Goal: Information Seeking & Learning: Learn about a topic

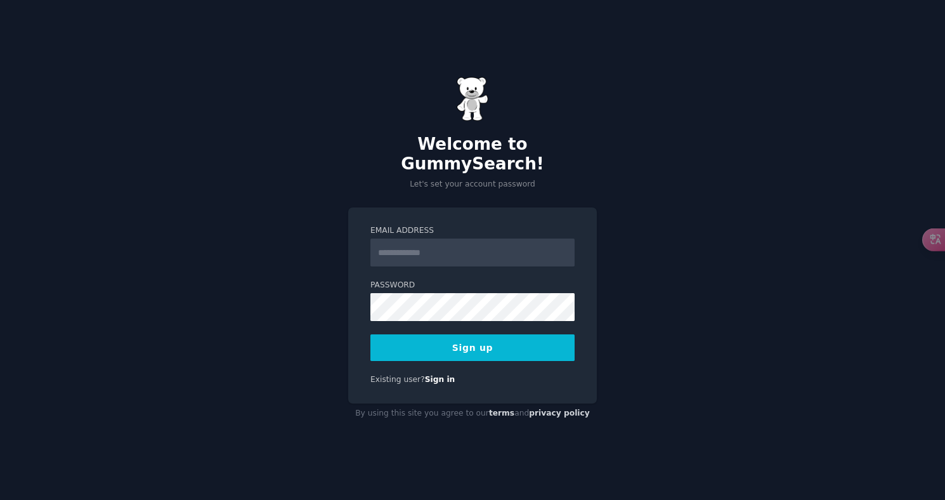
click at [471, 252] on input "Email Address" at bounding box center [472, 252] width 204 height 28
type input "*"
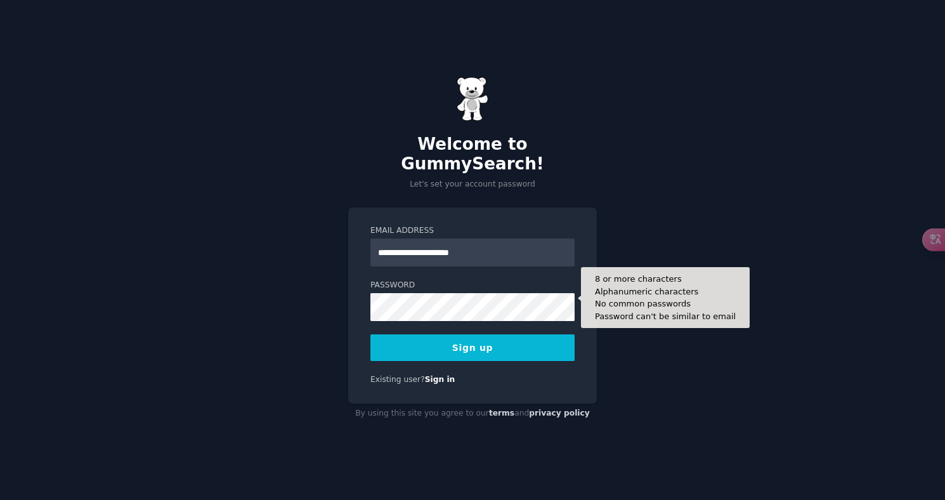
type input "**********"
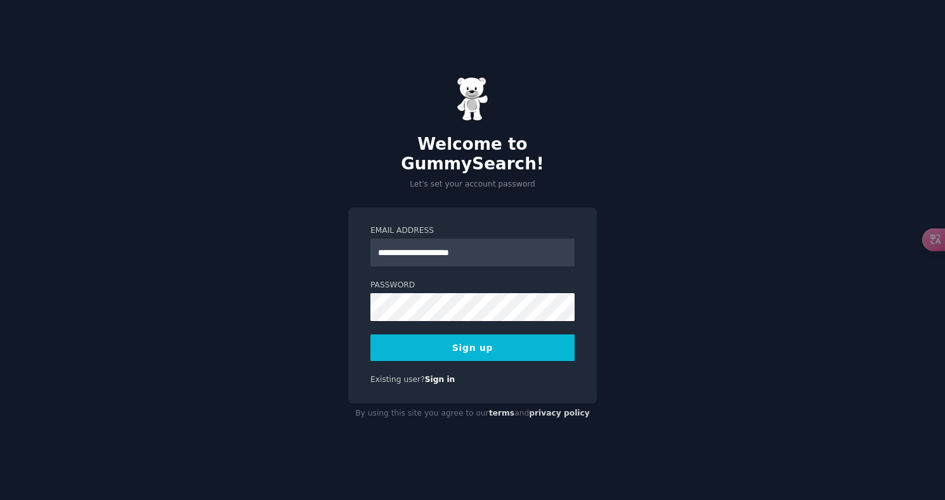
click at [475, 342] on button "Sign up" at bounding box center [472, 347] width 204 height 27
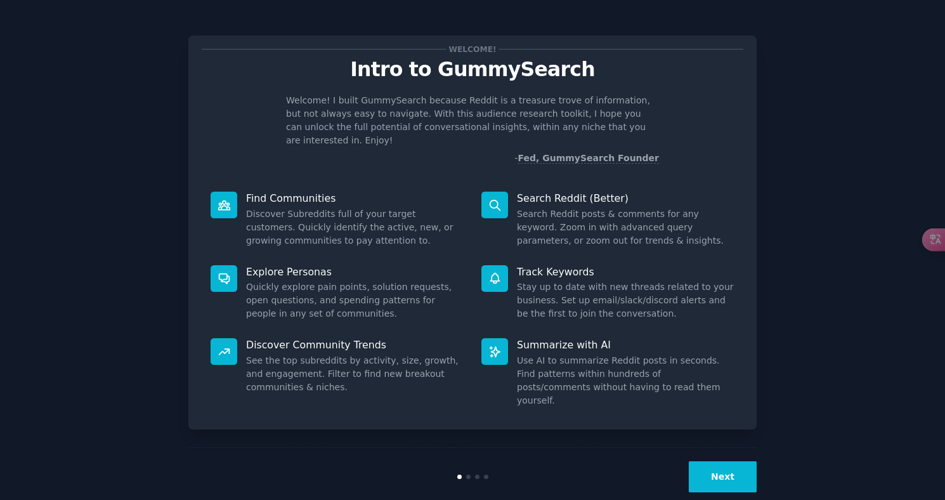
click at [737, 461] on button "Next" at bounding box center [722, 476] width 68 height 31
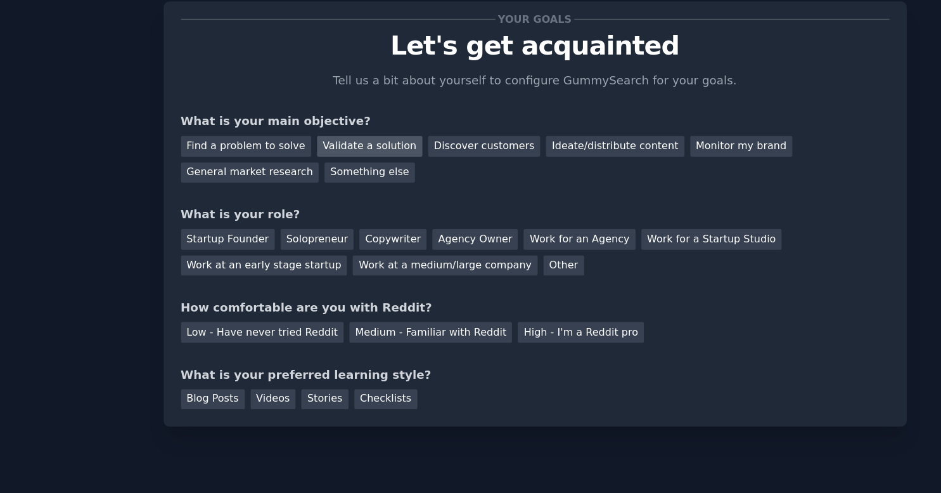
click at [304, 138] on div "Validate a solution" at bounding box center [344, 146] width 81 height 16
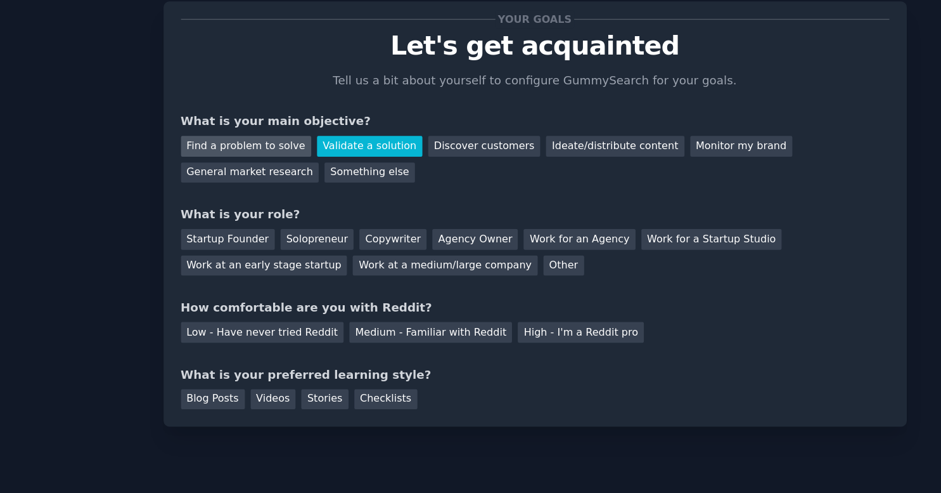
click at [210, 138] on div "Find a problem to solve" at bounding box center [250, 146] width 100 height 16
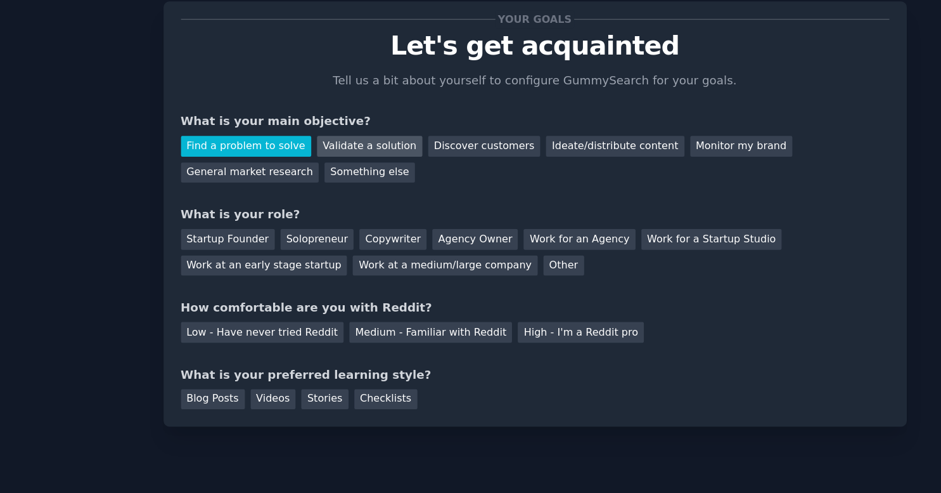
click at [304, 138] on div "Validate a solution" at bounding box center [344, 146] width 81 height 16
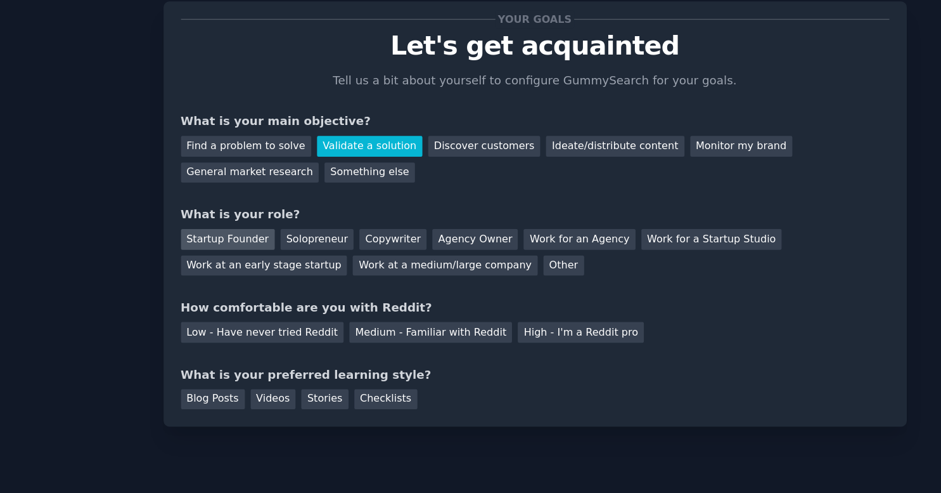
click at [200, 209] on div "Startup Founder" at bounding box center [236, 217] width 72 height 16
click at [276, 209] on div "Solopreneur" at bounding box center [304, 217] width 56 height 16
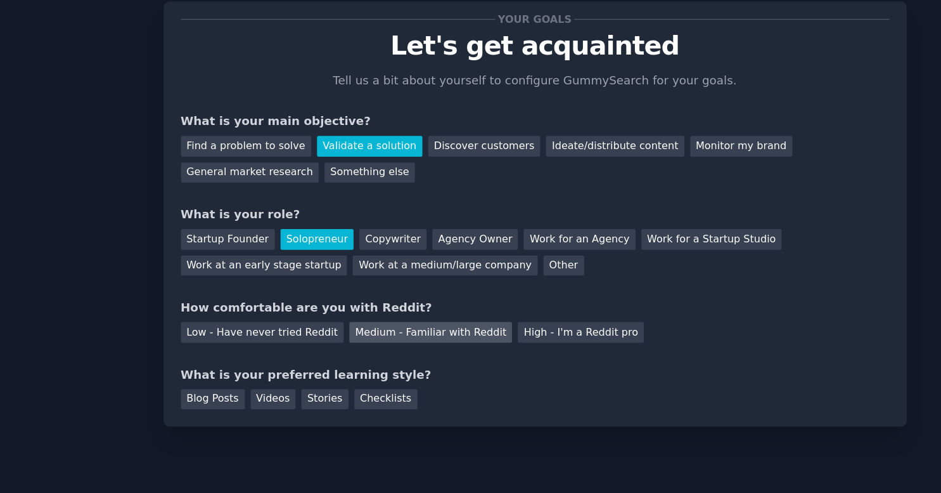
click at [329, 280] on div "Medium - Familiar with Reddit" at bounding box center [391, 288] width 124 height 16
click at [254, 332] on div "Videos" at bounding box center [271, 340] width 35 height 16
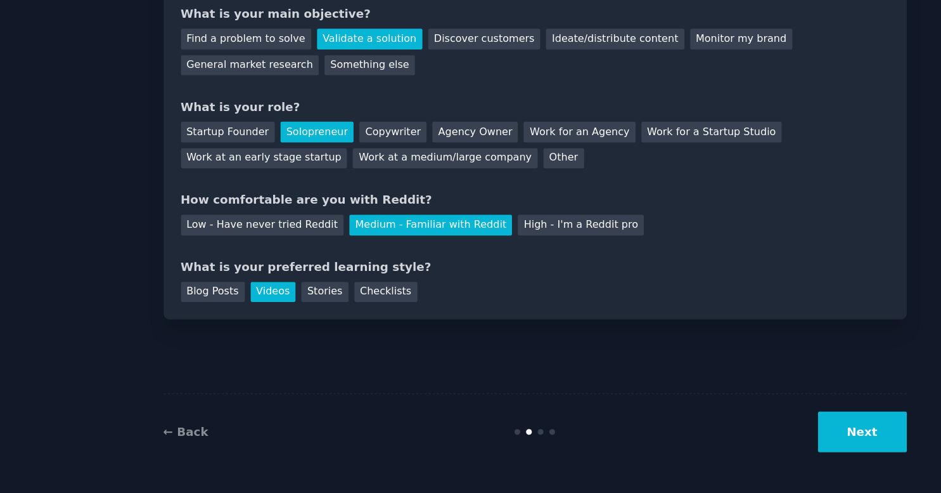
scroll to position [7, 0]
click at [687, 430] on button "Next" at bounding box center [721, 445] width 68 height 31
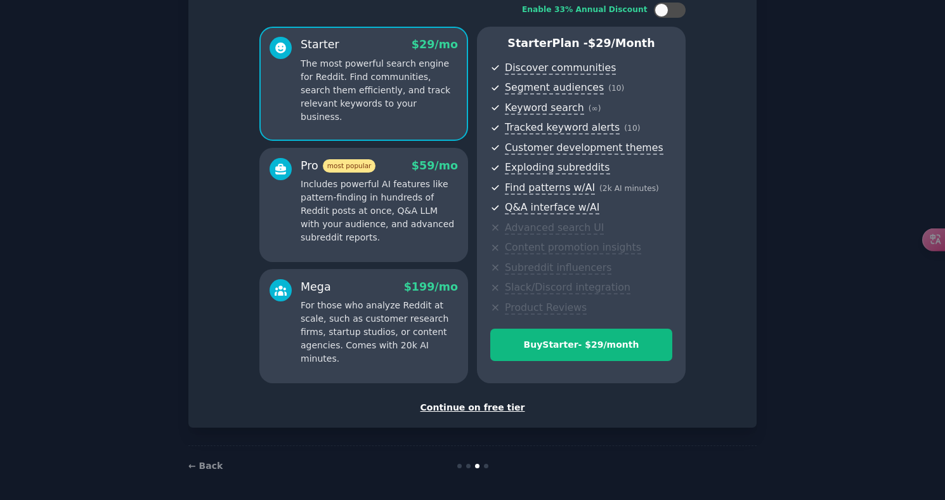
scroll to position [86, 0]
click at [451, 402] on div "Continue on free tier" at bounding box center [472, 407] width 541 height 13
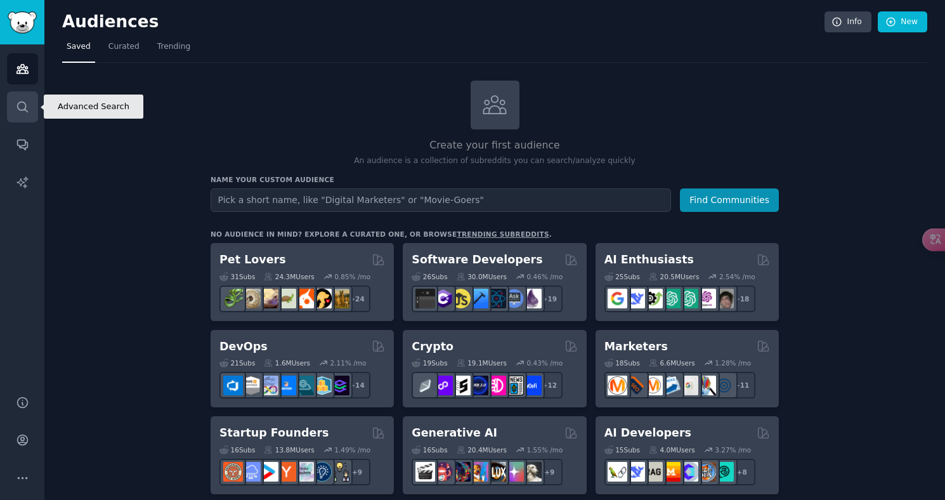
click at [20, 120] on link "Search" at bounding box center [22, 106] width 31 height 31
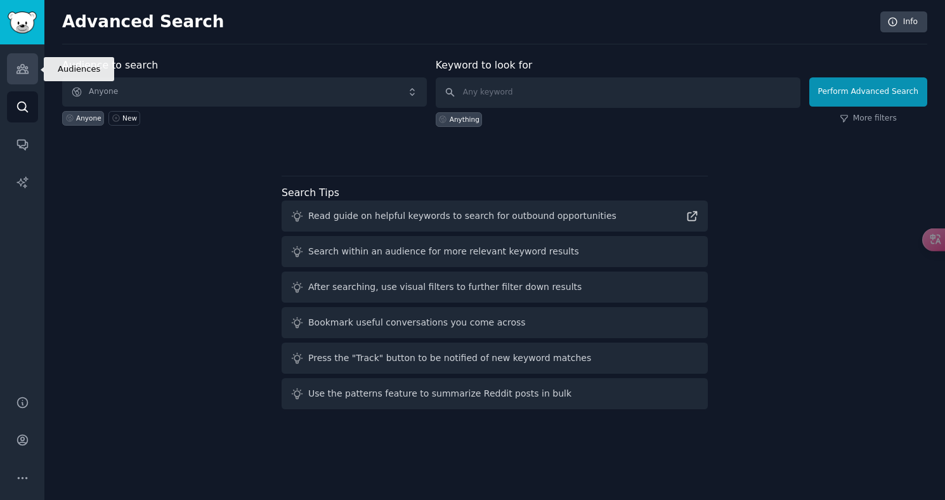
click at [26, 65] on icon "Sidebar" at bounding box center [22, 68] width 13 height 13
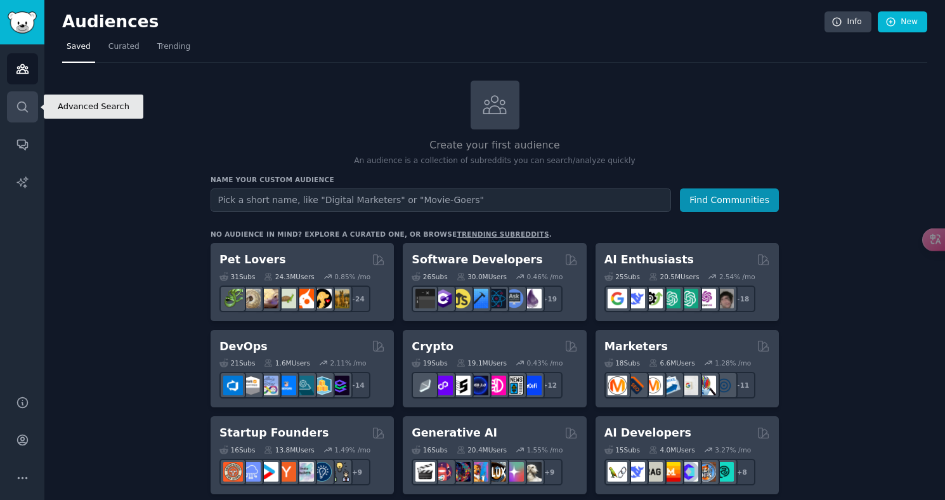
click at [23, 95] on link "Search" at bounding box center [22, 106] width 31 height 31
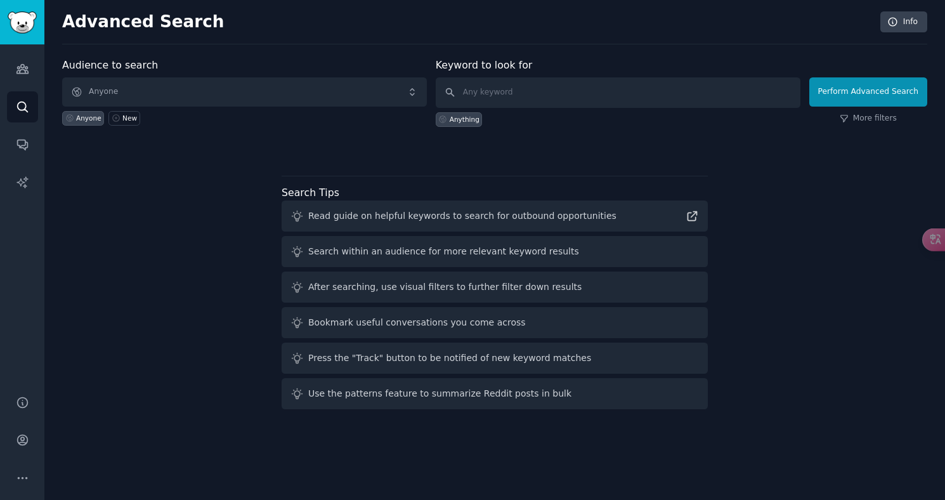
click at [235, 81] on span "Anyone" at bounding box center [244, 91] width 364 height 29
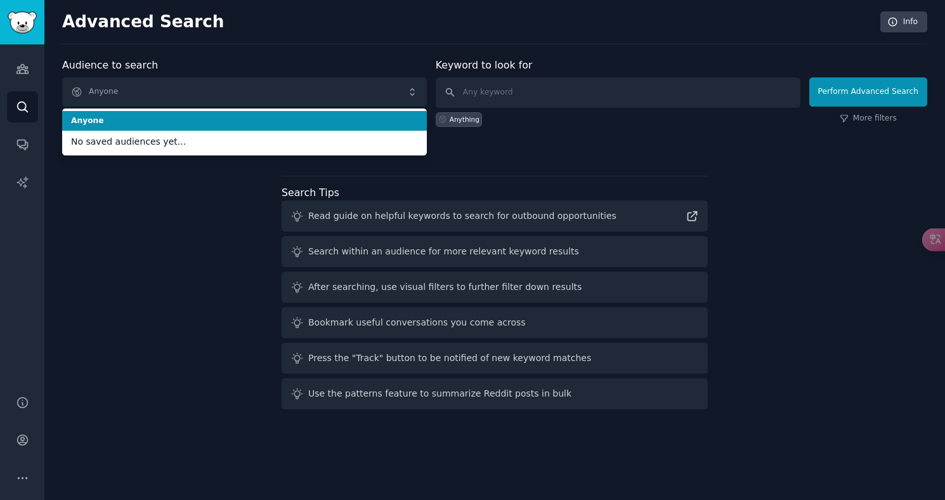
click at [238, 59] on div "Audience to search Anyone Anyone No saved audiences yet... Anyone New" at bounding box center [244, 92] width 364 height 69
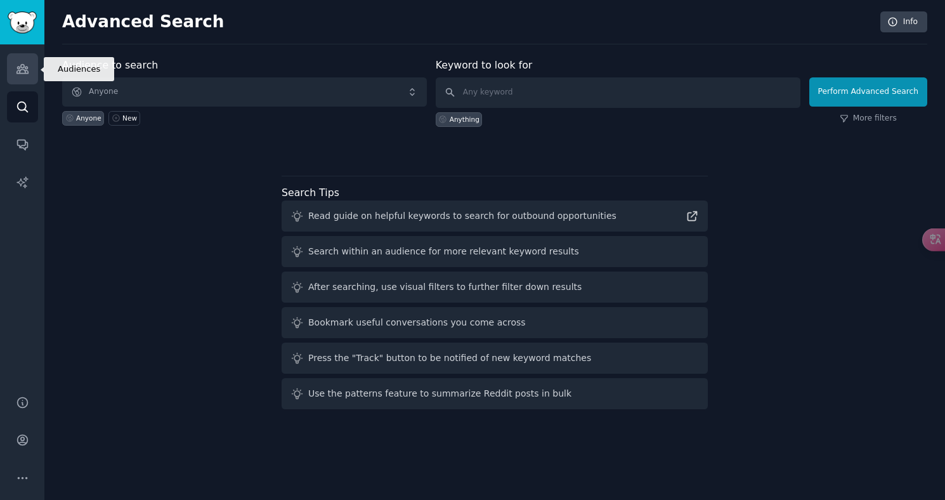
click at [11, 72] on link "Audiences" at bounding box center [22, 68] width 31 height 31
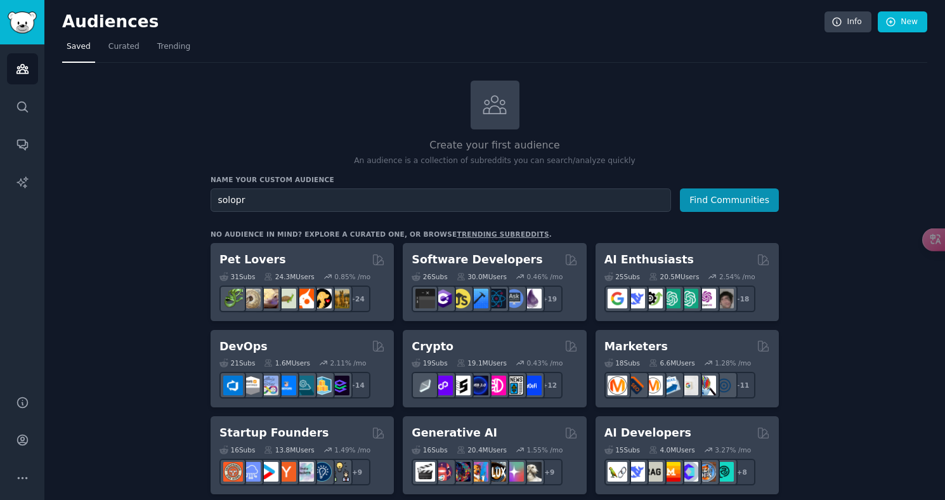
type input "solopre"
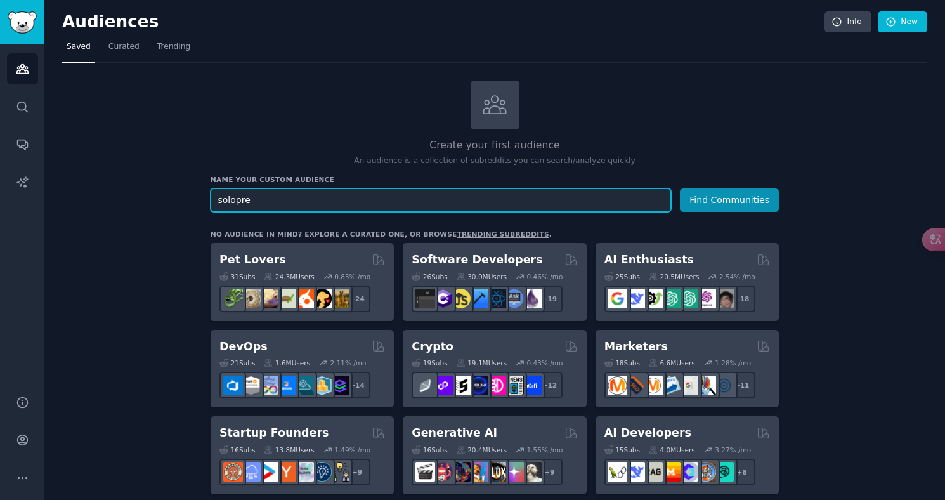
drag, startPoint x: 301, startPoint y: 197, endPoint x: 175, endPoint y: 177, distance: 127.7
paste input "solopreneur"
type input "solopreneur"
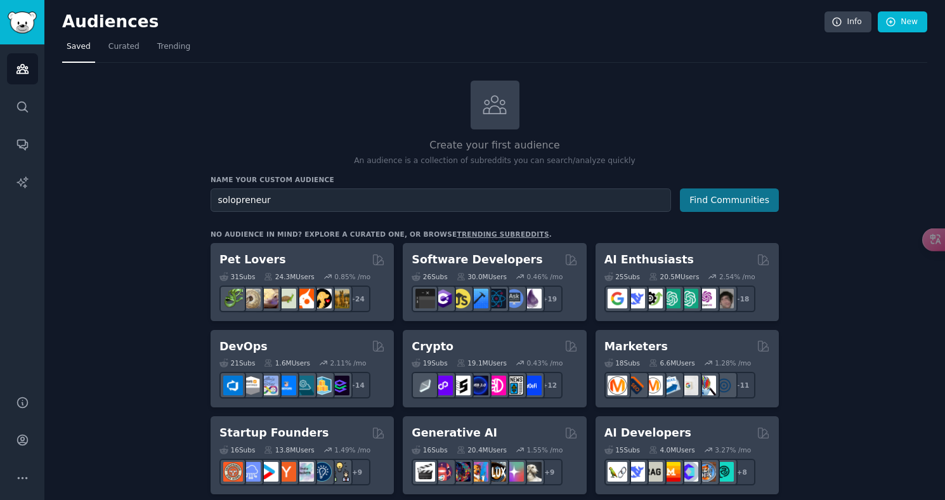
click at [707, 193] on button "Find Communities" at bounding box center [729, 199] width 99 height 23
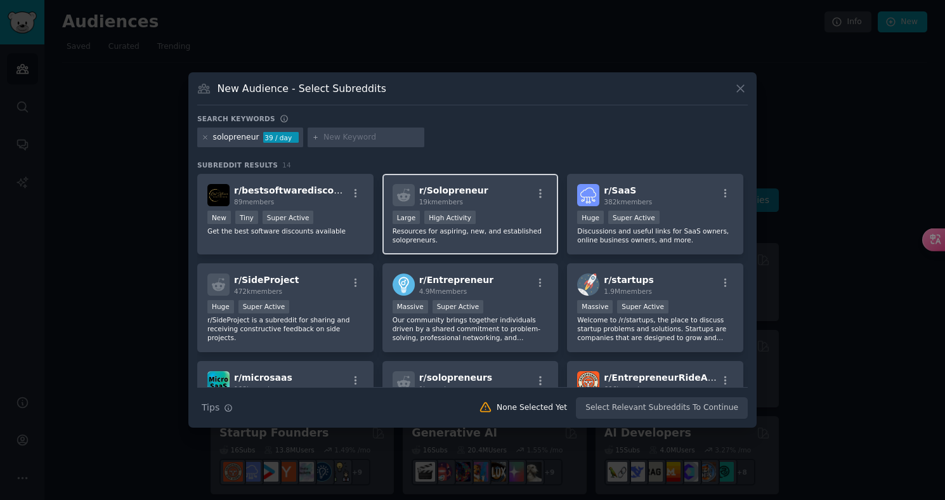
click at [506, 208] on div "r/ Solopreneur 19k members Large High Activity Resources for aspiring, new, and…" at bounding box center [470, 214] width 176 height 81
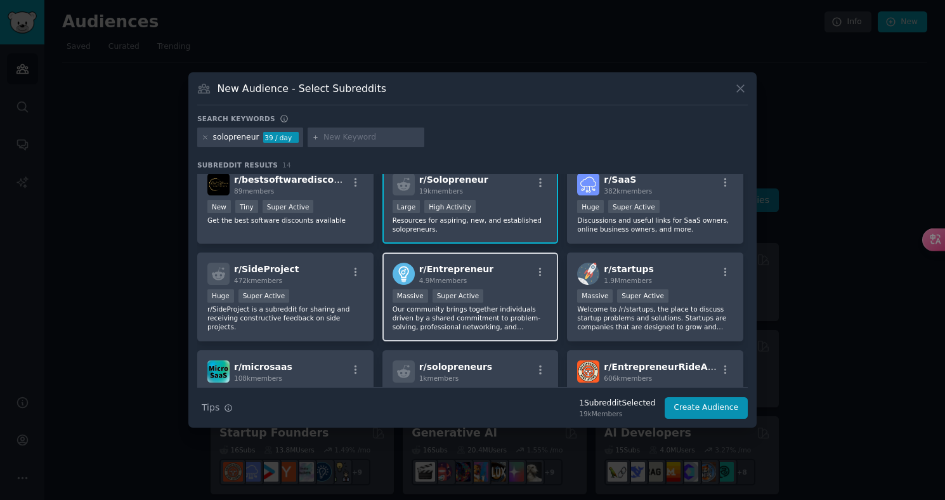
scroll to position [3, 0]
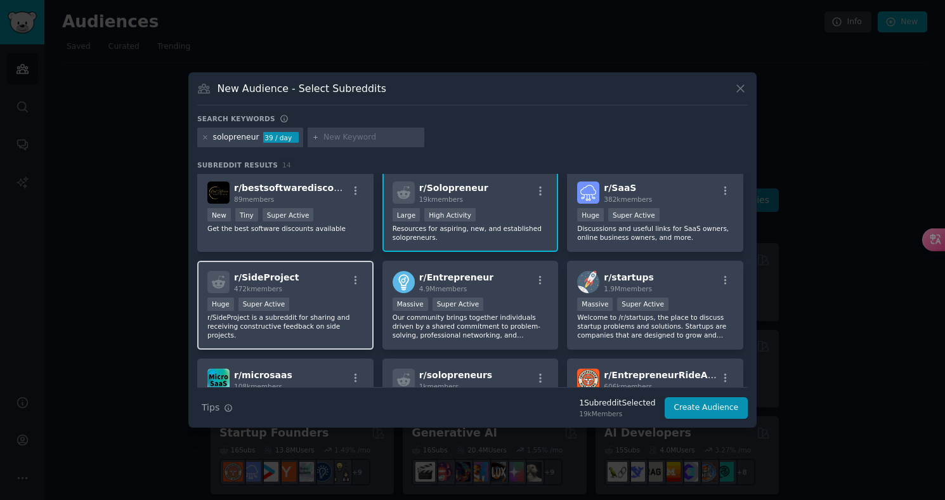
click at [339, 300] on div "Huge Super Active" at bounding box center [285, 305] width 156 height 16
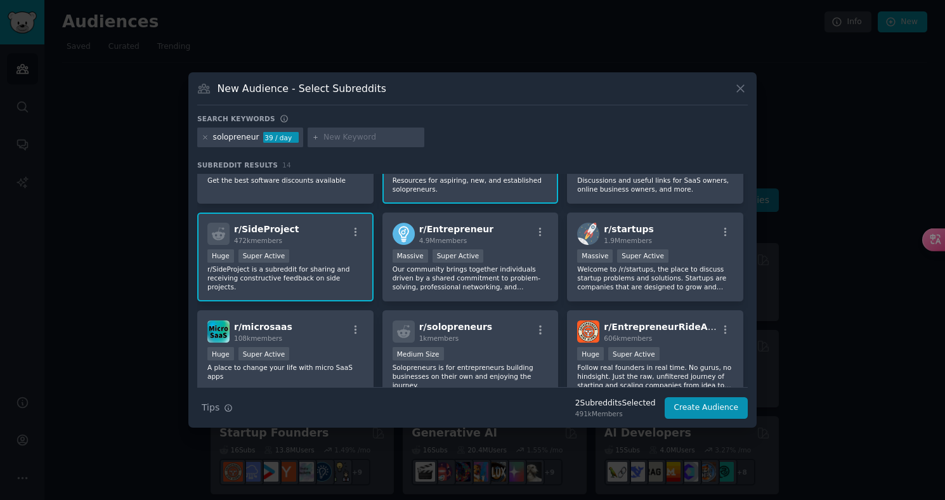
scroll to position [96, 0]
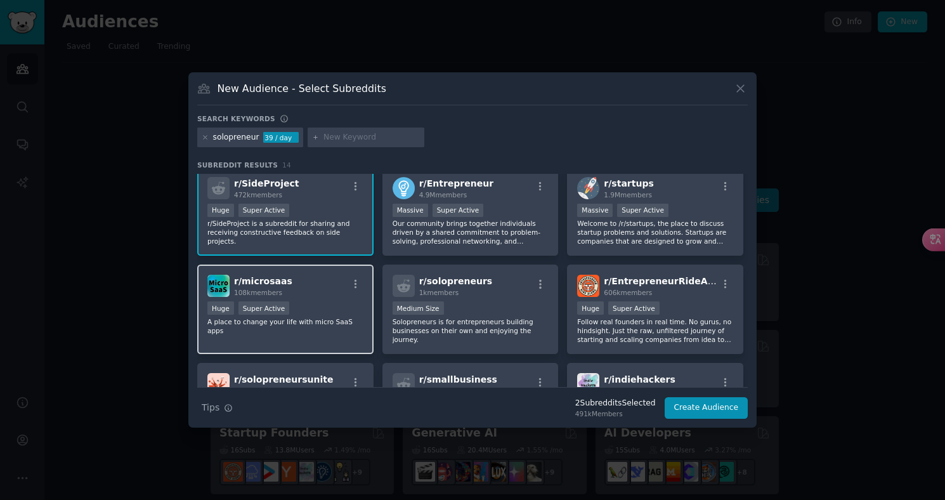
click at [356, 295] on div "r/ microsaas 108k members" at bounding box center [285, 285] width 156 height 22
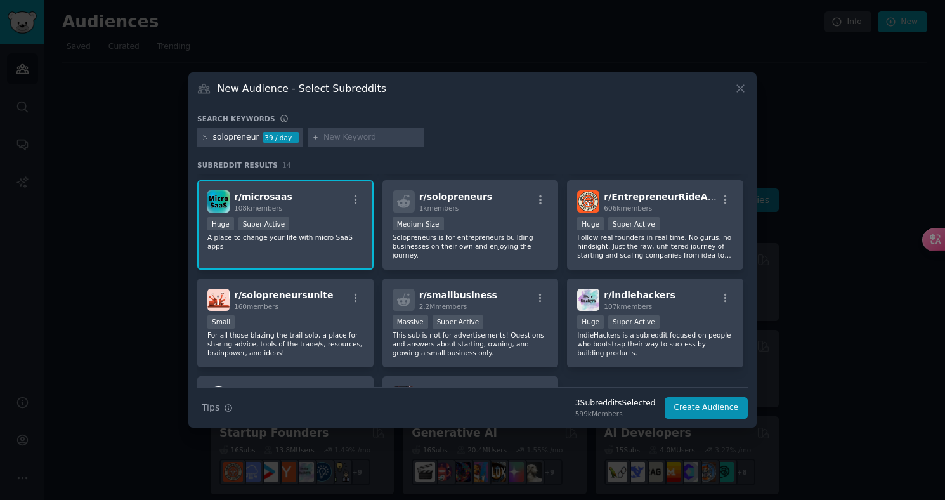
scroll to position [234, 0]
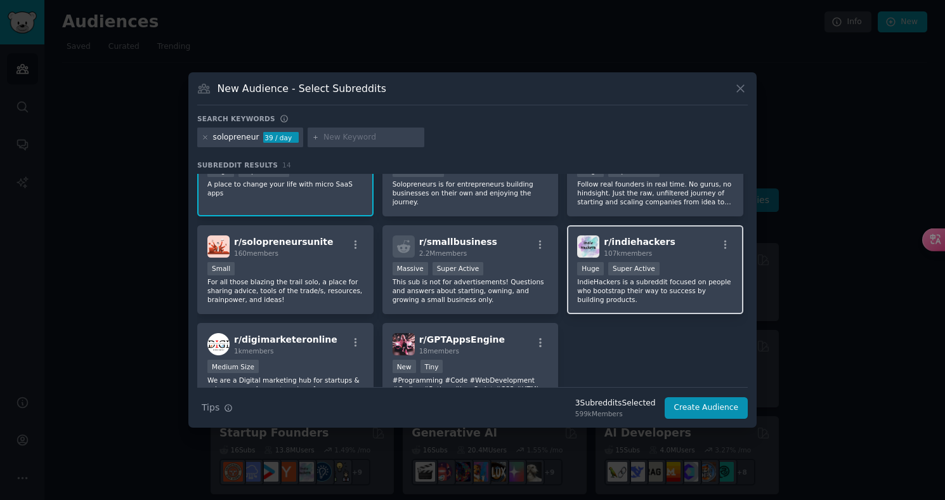
click at [689, 275] on div "Huge Super Active" at bounding box center [655, 270] width 156 height 16
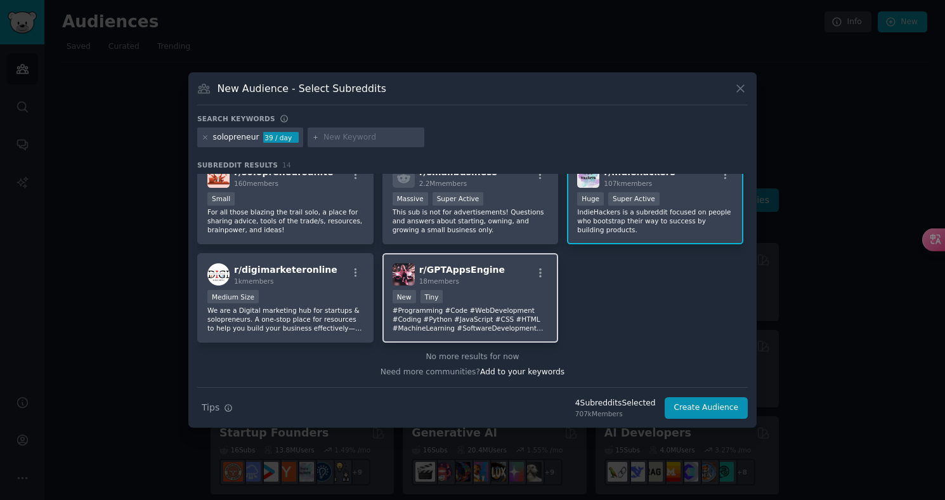
scroll to position [303, 0]
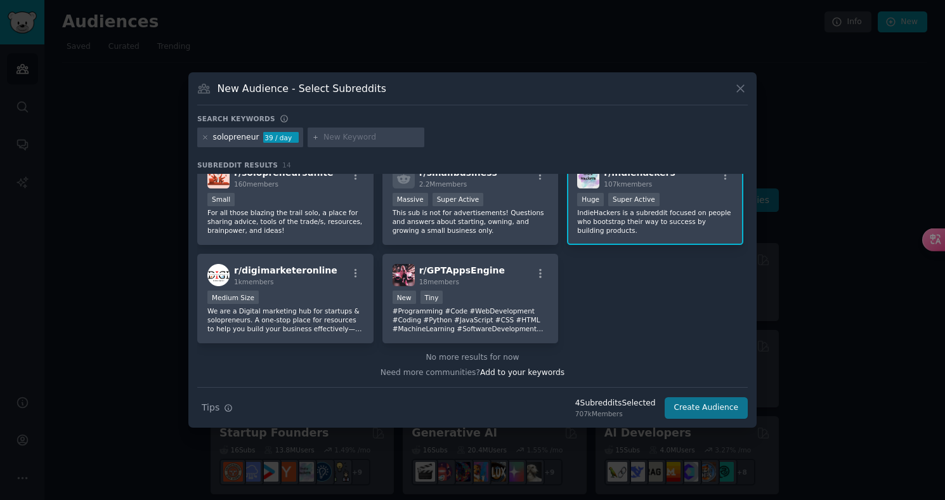
click at [709, 409] on button "Create Audience" at bounding box center [706, 408] width 84 height 22
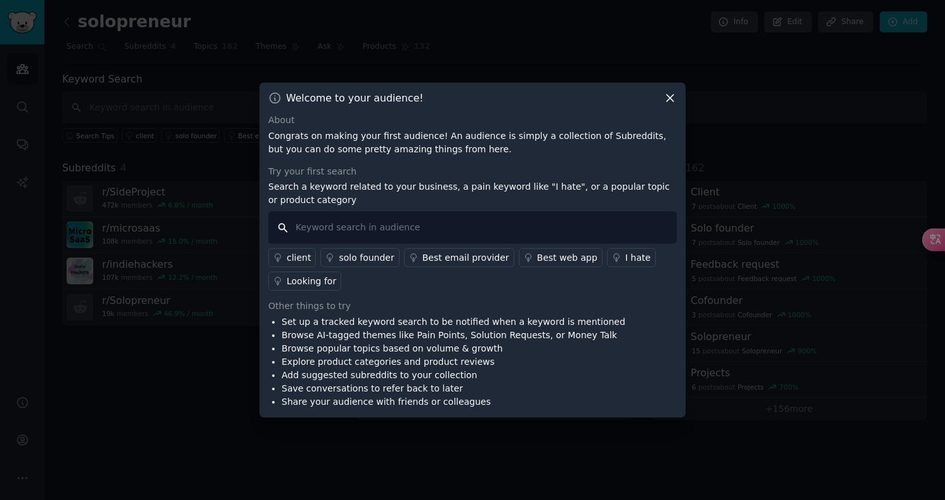
click at [501, 228] on input "text" at bounding box center [472, 227] width 408 height 32
type input "i"
type input "find ideas"
click at [491, 293] on div "About Congrats on making your first audience! An audience is simply a collectio…" at bounding box center [472, 260] width 408 height 295
click at [392, 233] on input "find ideas" at bounding box center [472, 227] width 408 height 32
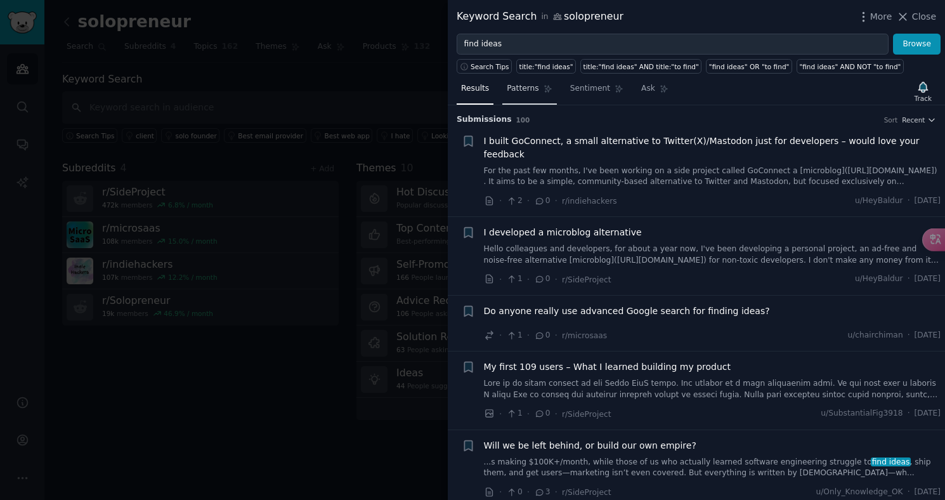
click at [518, 81] on link "Patterns" at bounding box center [529, 92] width 54 height 26
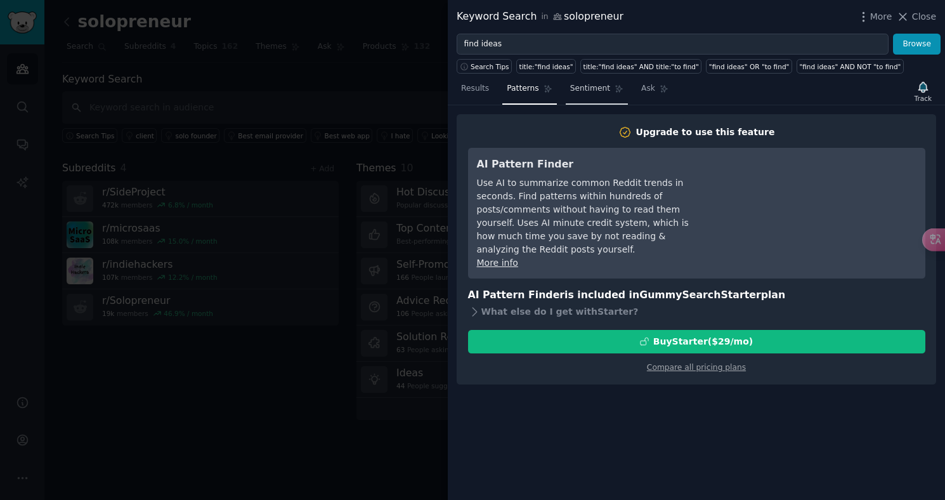
click at [576, 88] on span "Sentiment" at bounding box center [590, 88] width 40 height 11
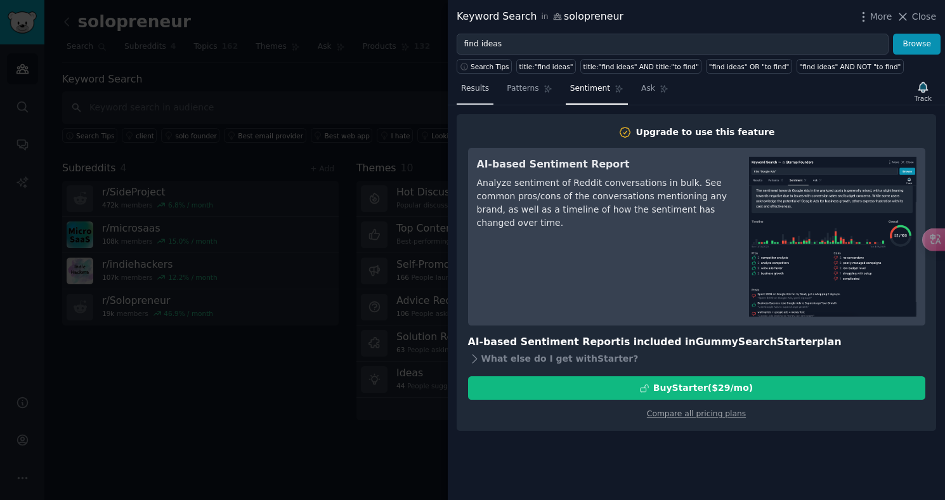
click at [480, 86] on span "Results" at bounding box center [475, 88] width 28 height 11
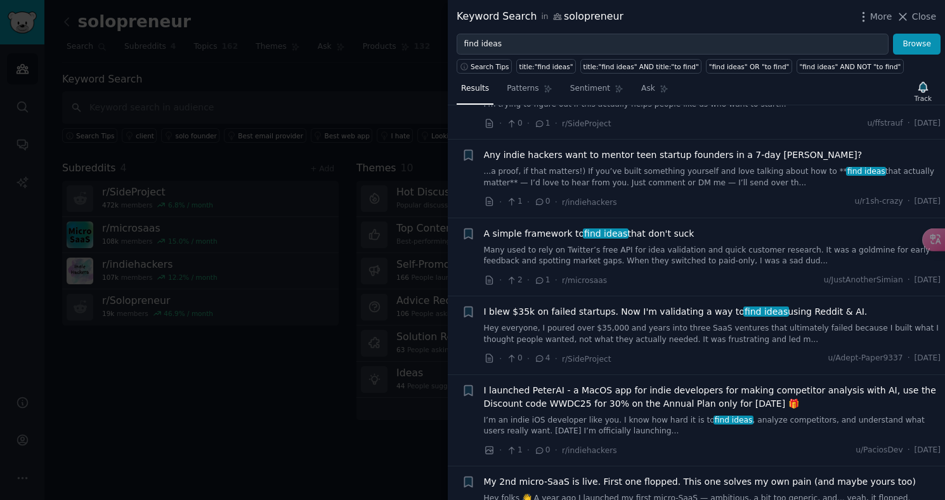
scroll to position [1518, 0]
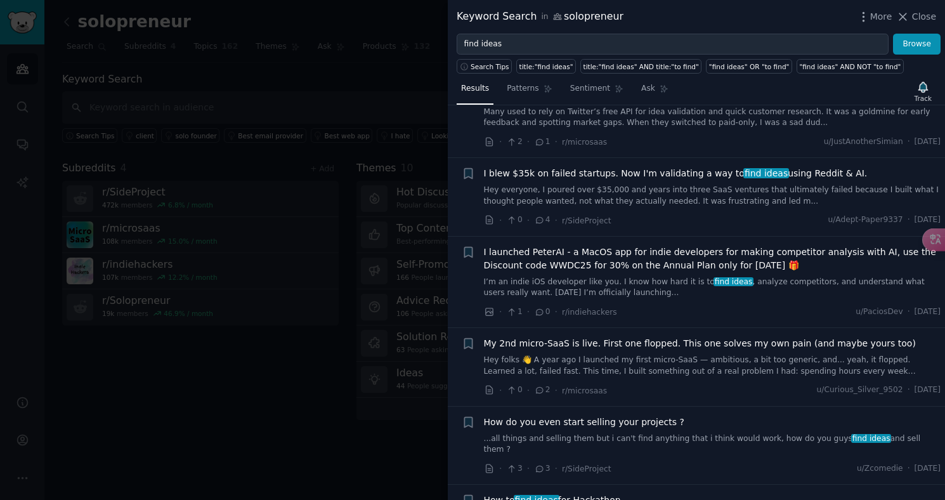
click at [598, 337] on div "My 2nd micro-SaaS is live. First one flopped. This one solves my own pain (and …" at bounding box center [712, 357] width 457 height 40
click at [598, 337] on span "My 2nd micro-SaaS is live. First one flopped. This one solves my own pain (and …" at bounding box center [700, 343] width 432 height 13
